Goal: Complete application form

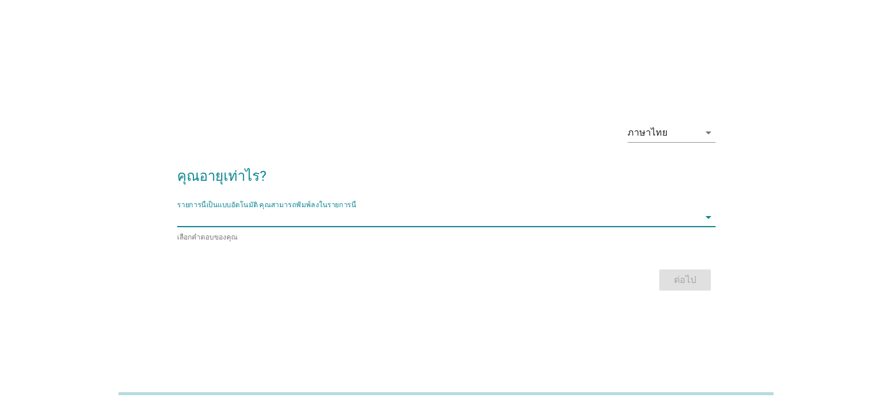
click at [436, 221] on input "รายการนี้เป็นแบบอัตโนมัติ คุณสามารถพิมพ์ลงในรายการนี้" at bounding box center [438, 217] width 522 height 19
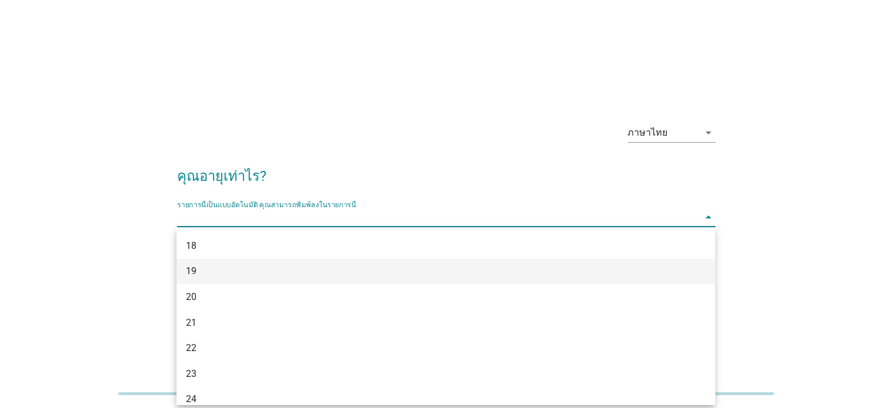
click at [237, 266] on div "19" at bounding box center [424, 271] width 476 height 14
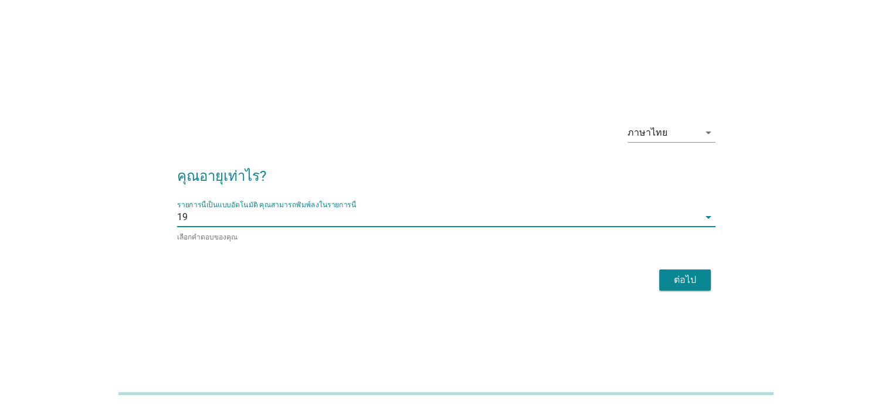
click at [686, 279] on div "ต่อไป" at bounding box center [685, 280] width 33 height 14
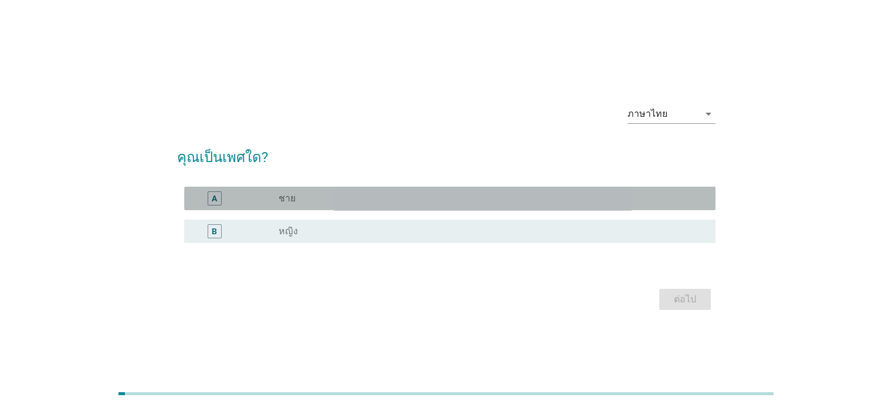
click at [324, 199] on div "radio_button_unchecked ชาย" at bounding box center [488, 198] width 418 height 12
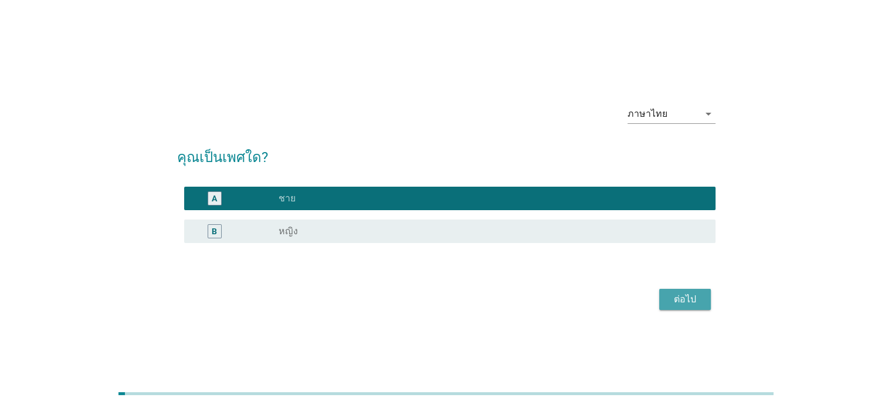
click at [682, 299] on div "ต่อไป" at bounding box center [685, 299] width 33 height 14
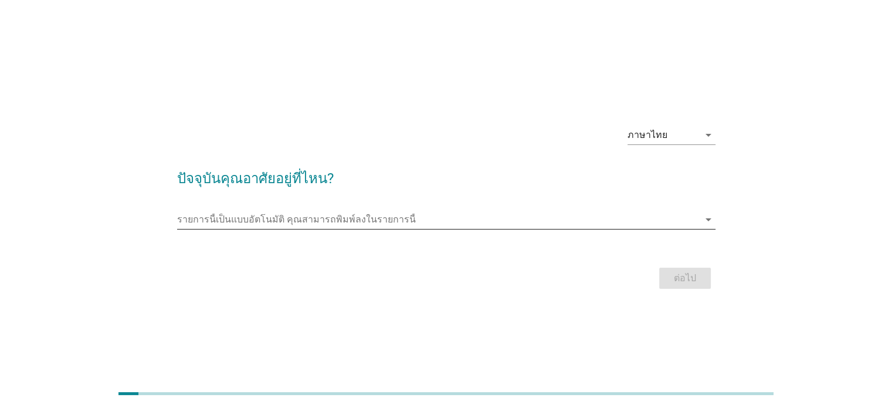
click at [415, 222] on input "รายการนี้เป็นแบบอัตโนมัติ คุณสามารถพิมพ์ลงในรายการนี้" at bounding box center [438, 219] width 522 height 19
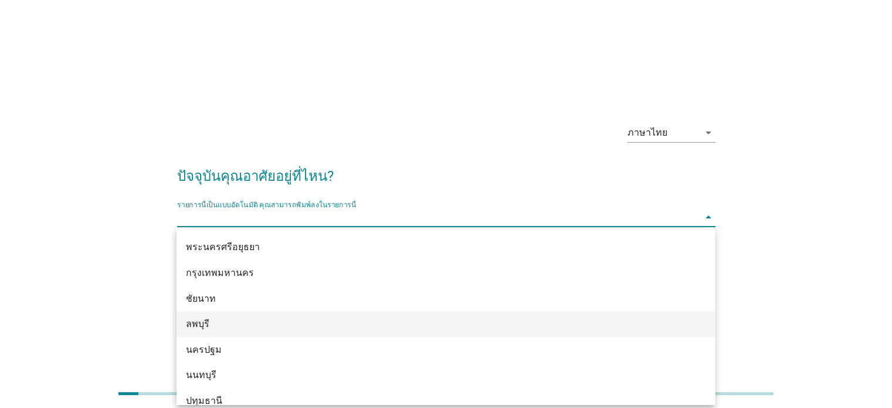
scroll to position [974, 0]
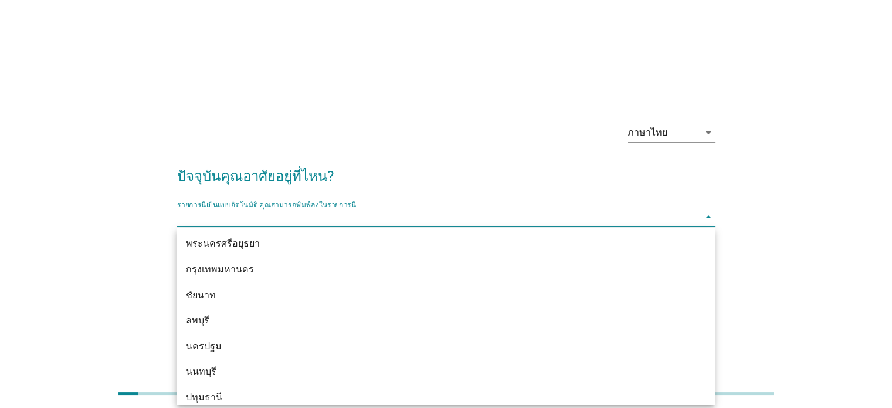
click at [298, 273] on div "กรุงเทพมหานคร" at bounding box center [424, 269] width 476 height 14
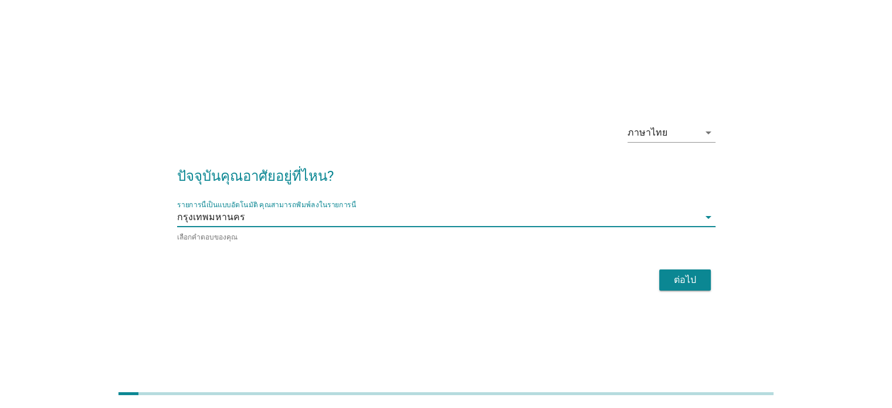
click at [680, 282] on div "ต่อไป" at bounding box center [685, 280] width 33 height 14
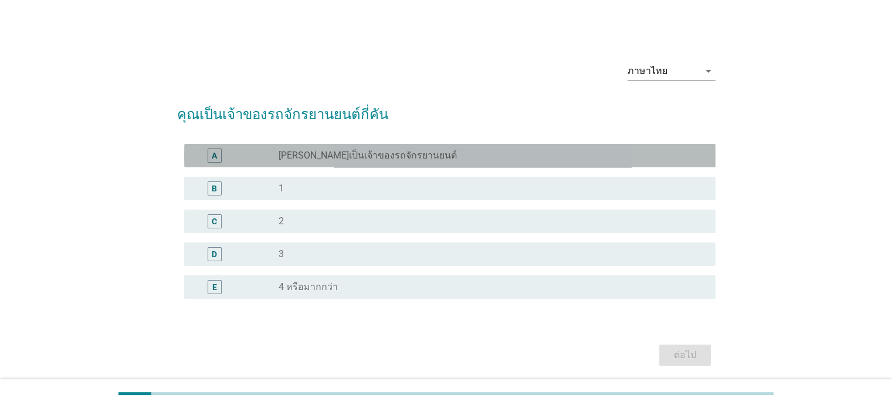
click at [354, 150] on label "[PERSON_NAME]เป็นเจ้าของรถจักรยานยนต์" at bounding box center [368, 156] width 178 height 12
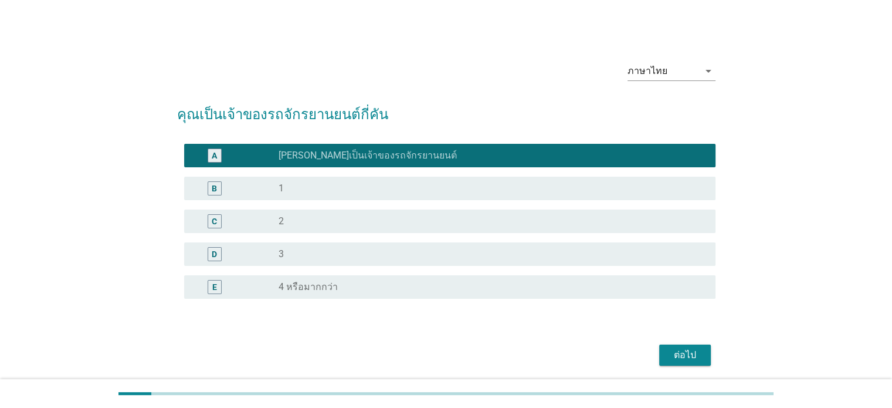
click at [710, 351] on button "ต่อไป" at bounding box center [685, 354] width 52 height 21
